Goal: Entertainment & Leisure: Consume media (video, audio)

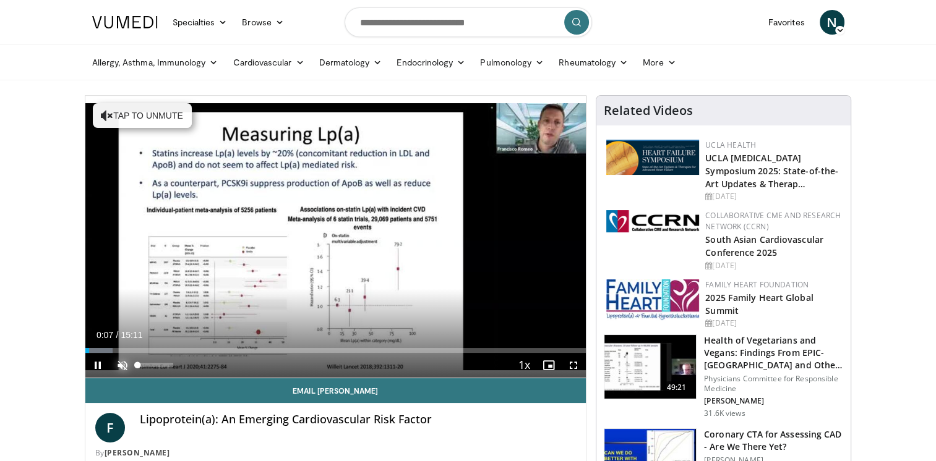
click at [122, 363] on span "Video Player" at bounding box center [122, 365] width 25 height 25
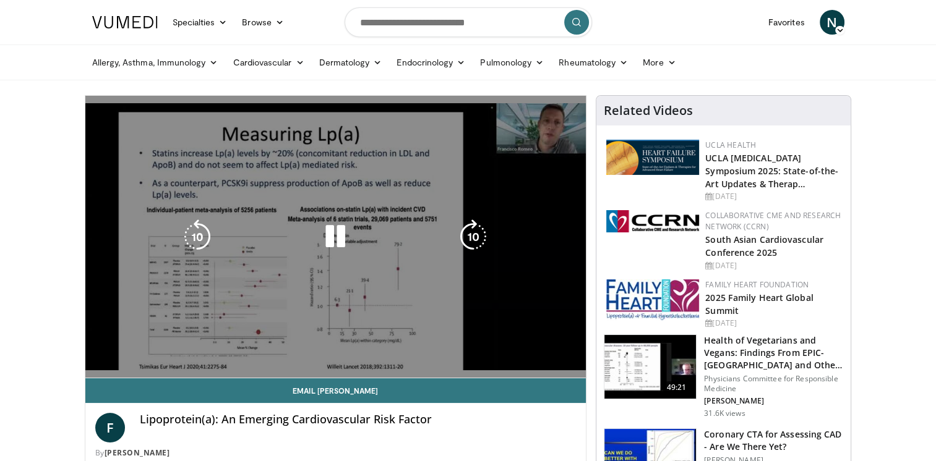
click at [90, 303] on div "10 seconds Tap to unmute" at bounding box center [335, 237] width 501 height 282
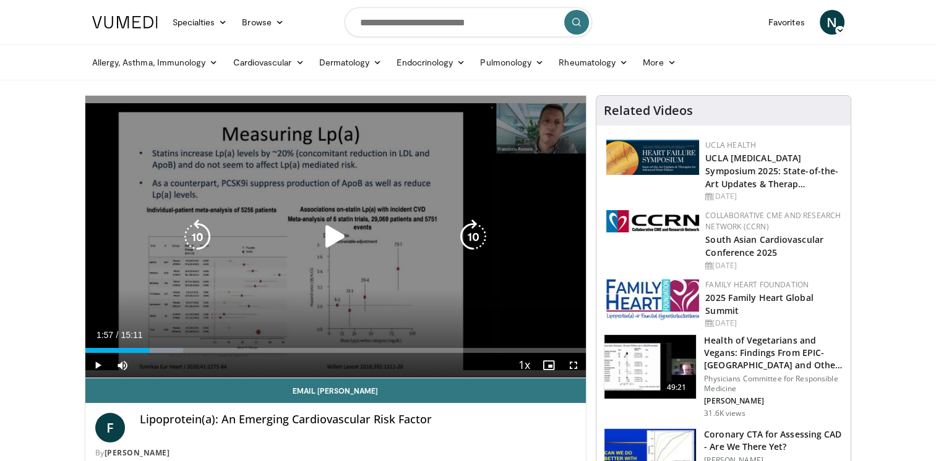
click at [91, 303] on div "10 seconds Tap to unmute" at bounding box center [335, 237] width 501 height 282
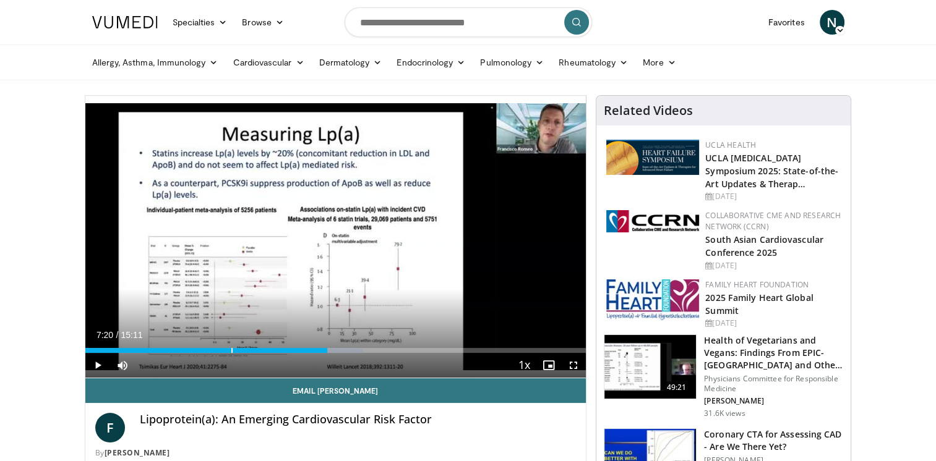
drag, startPoint x: 148, startPoint y: 347, endPoint x: 327, endPoint y: 364, distance: 180.2
click at [327, 364] on div "Current Time 7:20 / Duration 15:11 Play Skip Backward Skip Forward Mute 0% Load…" at bounding box center [335, 365] width 501 height 25
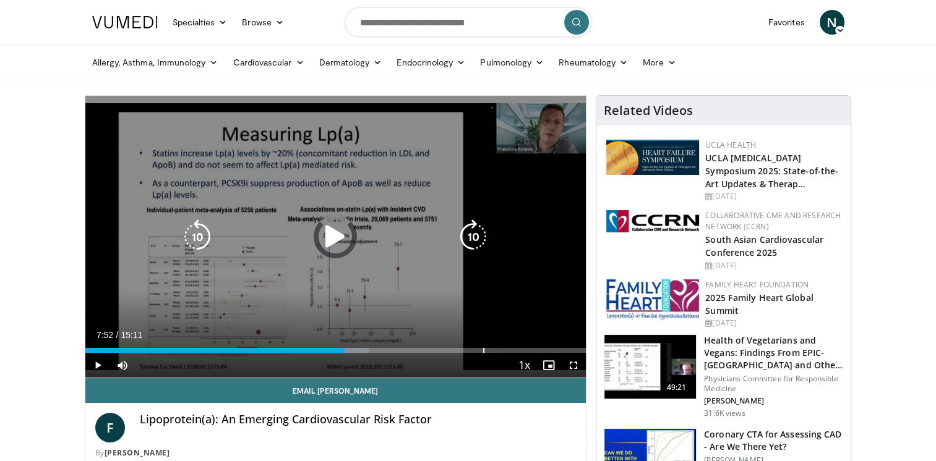
drag, startPoint x: 329, startPoint y: 351, endPoint x: 491, endPoint y: 345, distance: 162.2
click at [491, 345] on div "Loaded : 56.61% 11:47 12:03" at bounding box center [335, 347] width 501 height 12
click at [491, 345] on video-js "**********" at bounding box center [335, 237] width 501 height 283
